Goal: Information Seeking & Learning: Check status

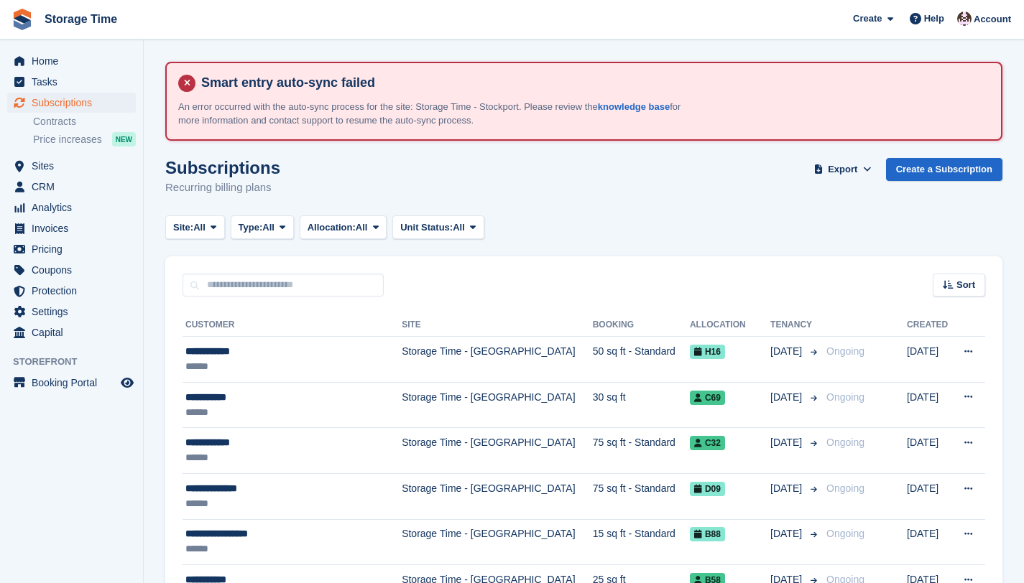
scroll to position [66, 0]
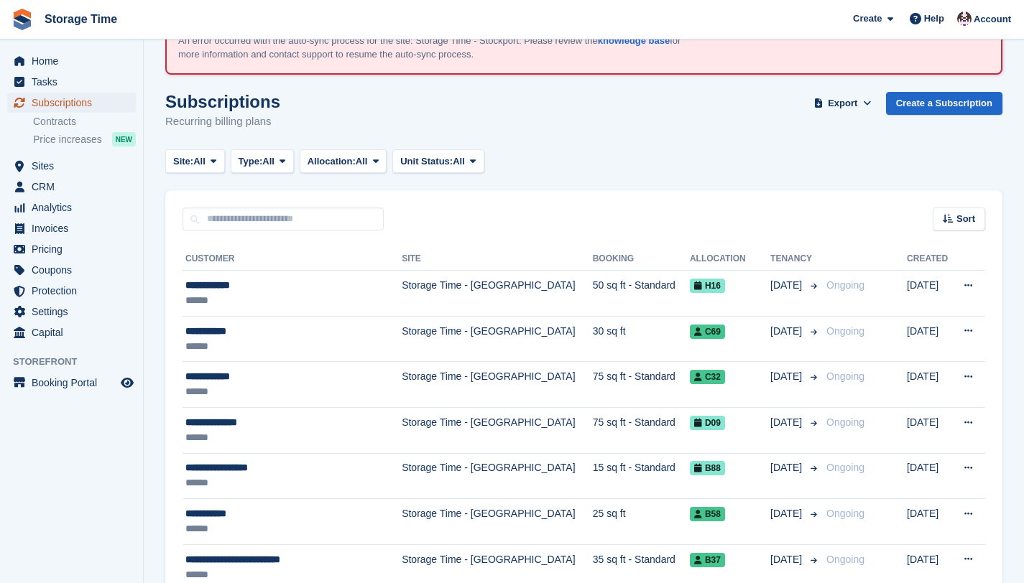
click at [78, 106] on span "Subscriptions" at bounding box center [75, 103] width 86 height 20
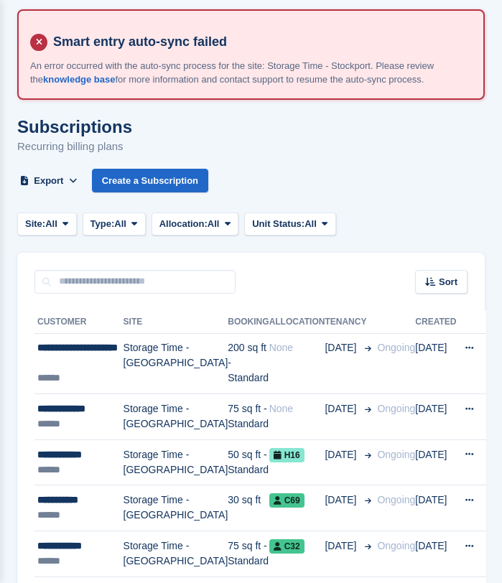
scroll to position [0, 0]
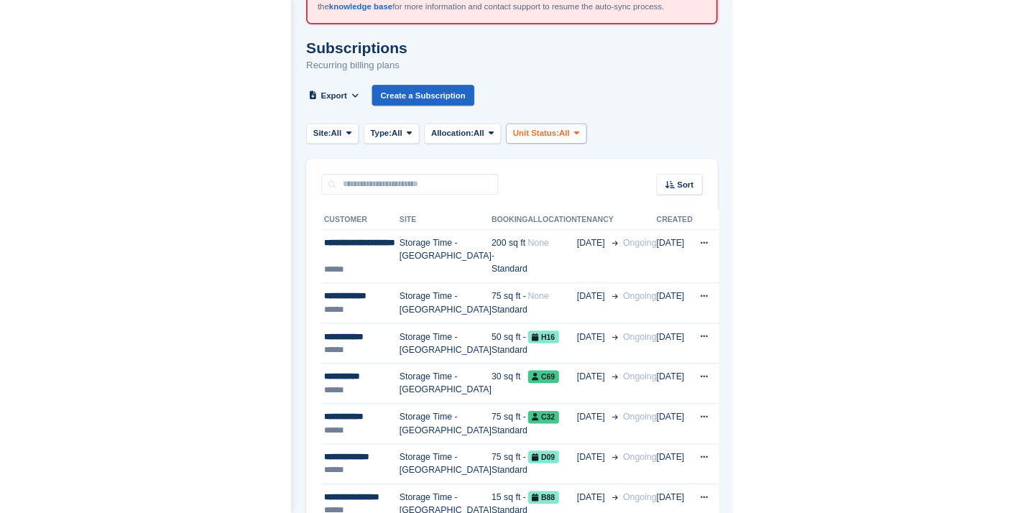
scroll to position [149, 0]
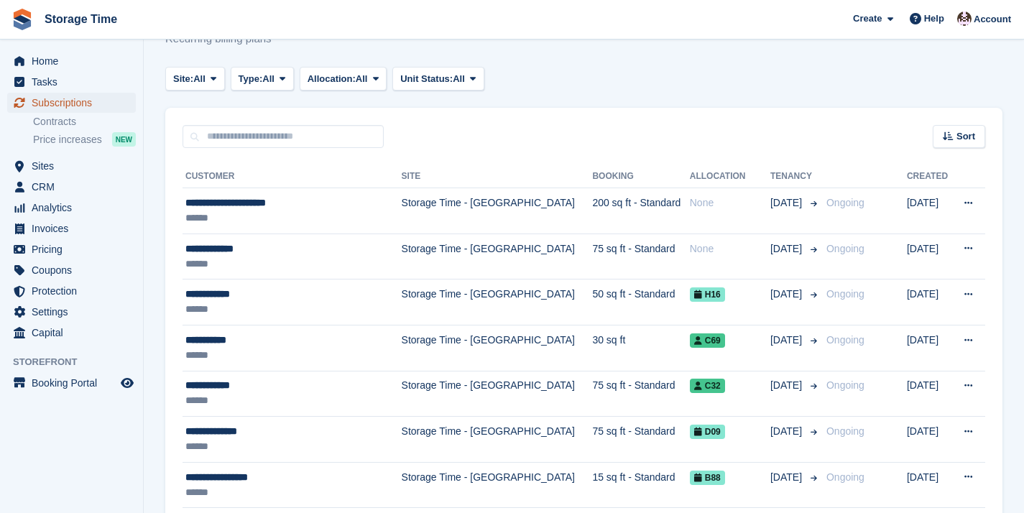
click at [76, 105] on span "Subscriptions" at bounding box center [75, 103] width 86 height 20
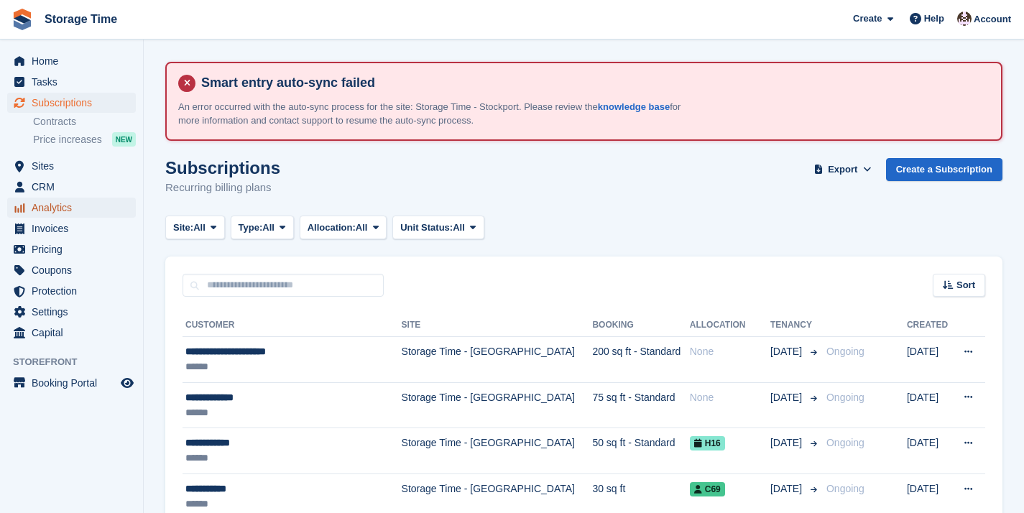
click at [55, 203] on span "Analytics" at bounding box center [75, 208] width 86 height 20
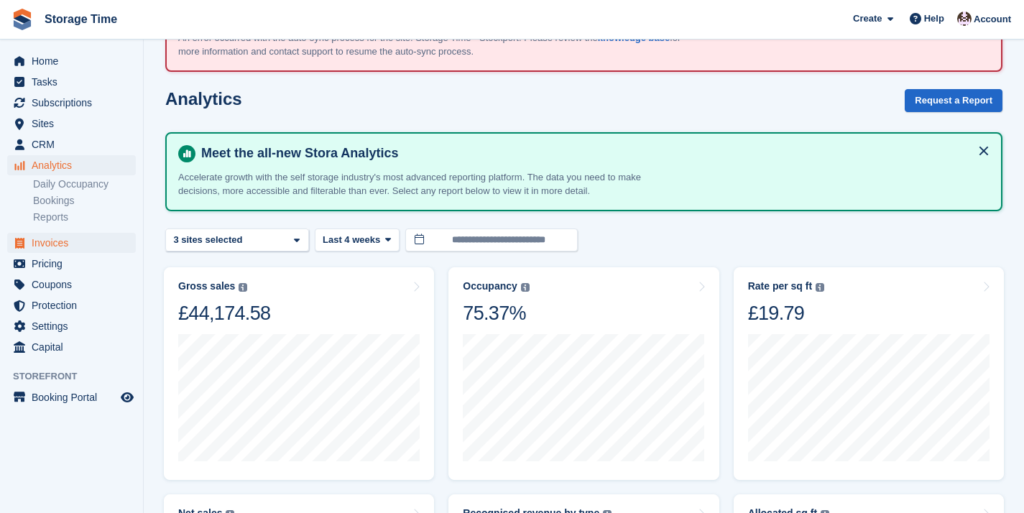
scroll to position [79, 0]
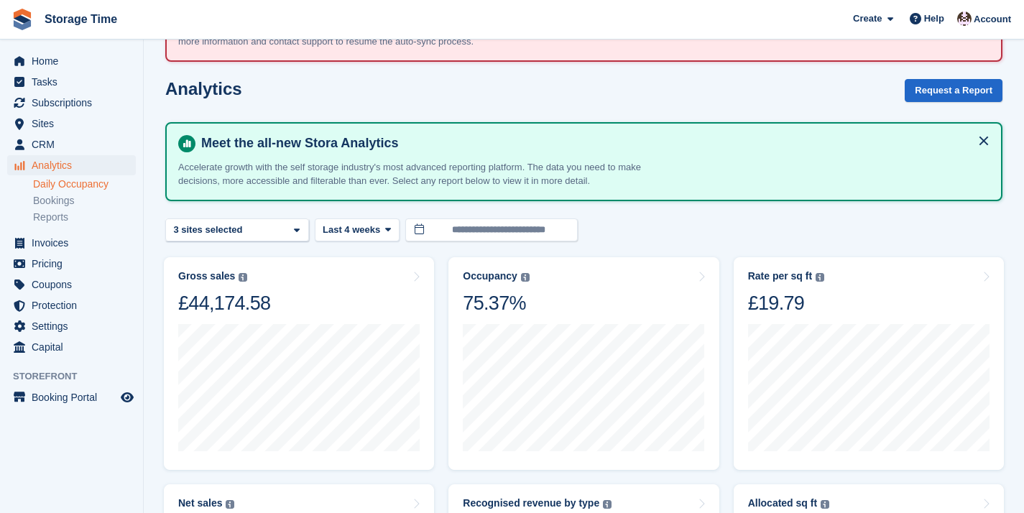
click at [55, 185] on link "Daily Occupancy" at bounding box center [84, 184] width 103 height 14
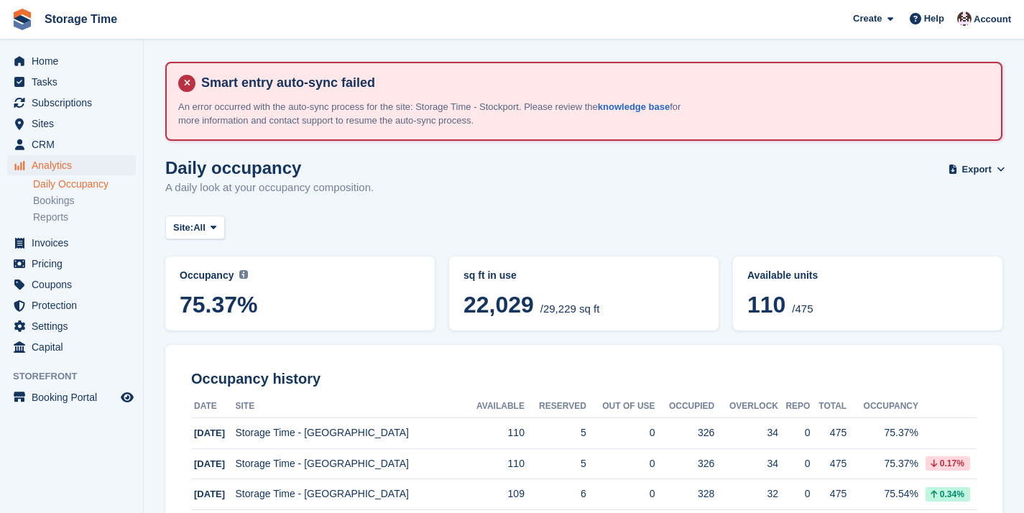
click at [236, 301] on span "75.37%" at bounding box center [300, 305] width 241 height 26
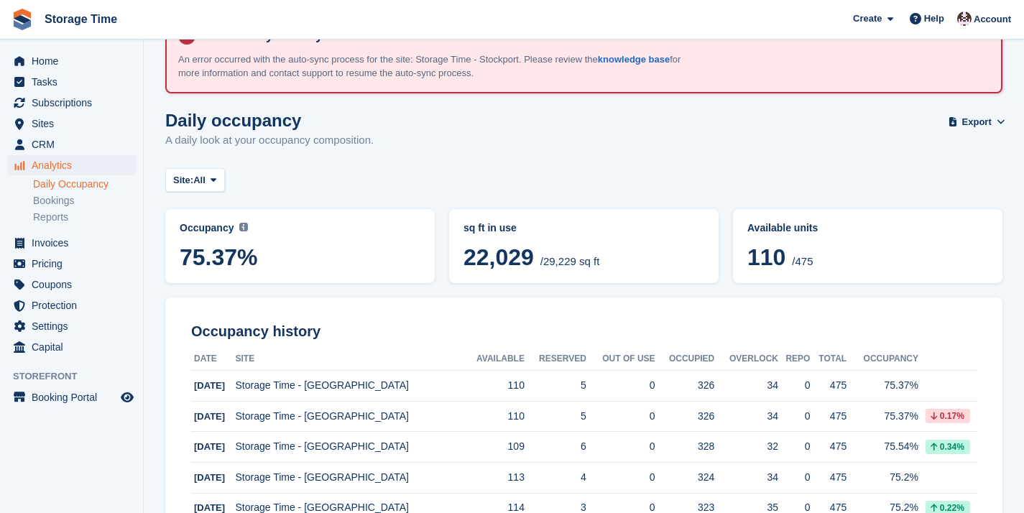
scroll to position [37, 0]
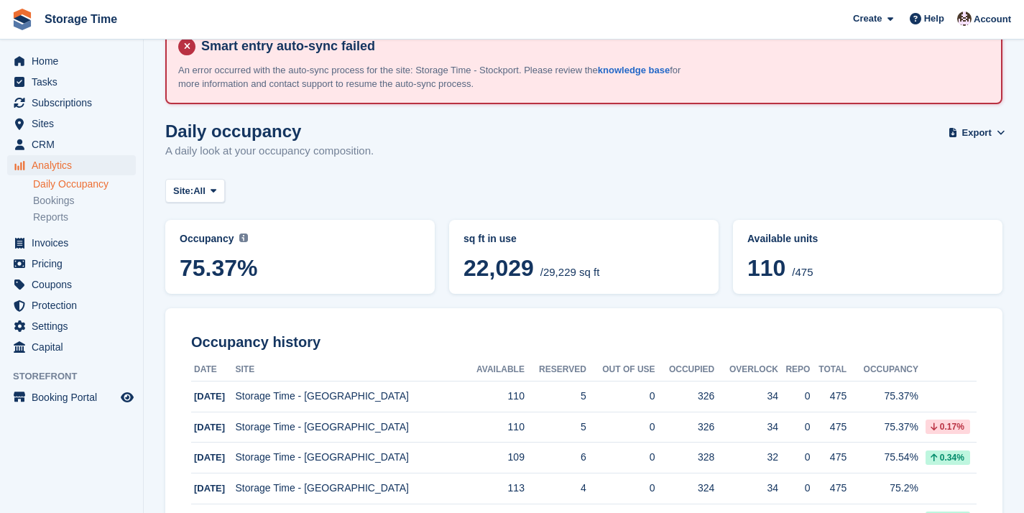
drag, startPoint x: 749, startPoint y: 266, endPoint x: 813, endPoint y: 275, distance: 65.3
click at [502, 275] on span "110 /475" at bounding box center [867, 270] width 241 height 30
